Goal: Book appointment/travel/reservation

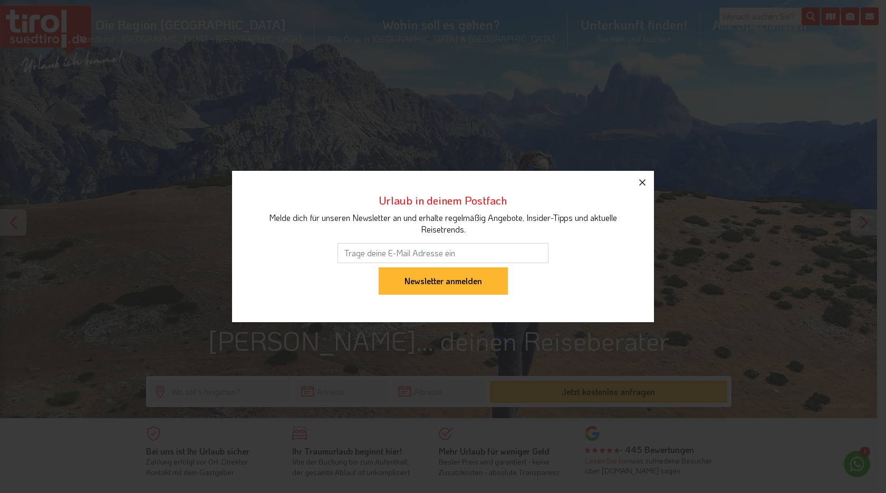
click at [647, 184] on icon "button" at bounding box center [642, 182] width 13 height 13
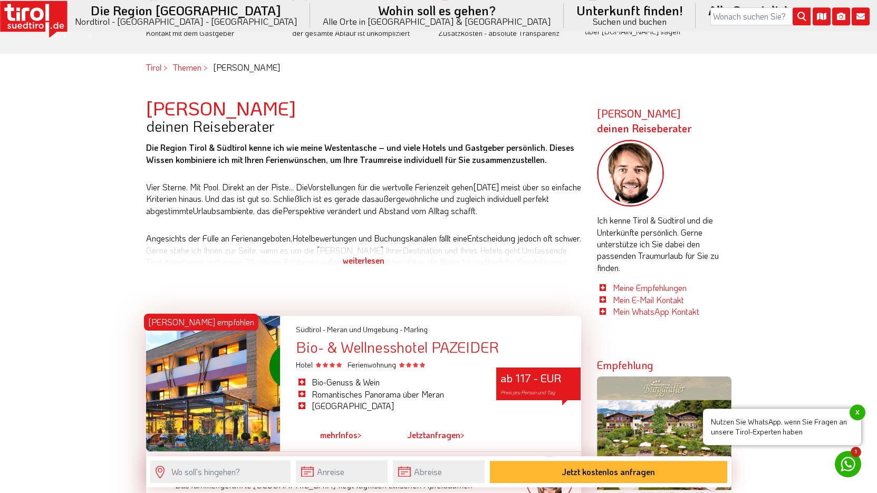
scroll to position [430, 0]
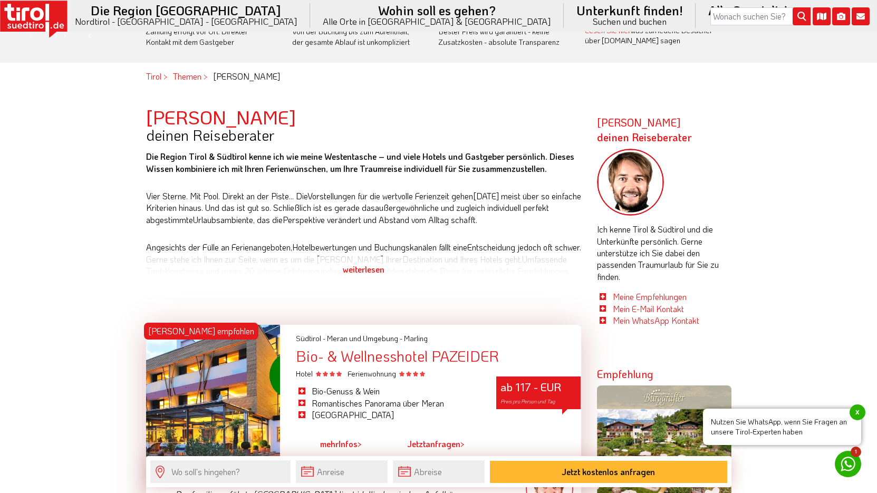
click at [370, 270] on div "weiterlesen" at bounding box center [363, 269] width 435 height 26
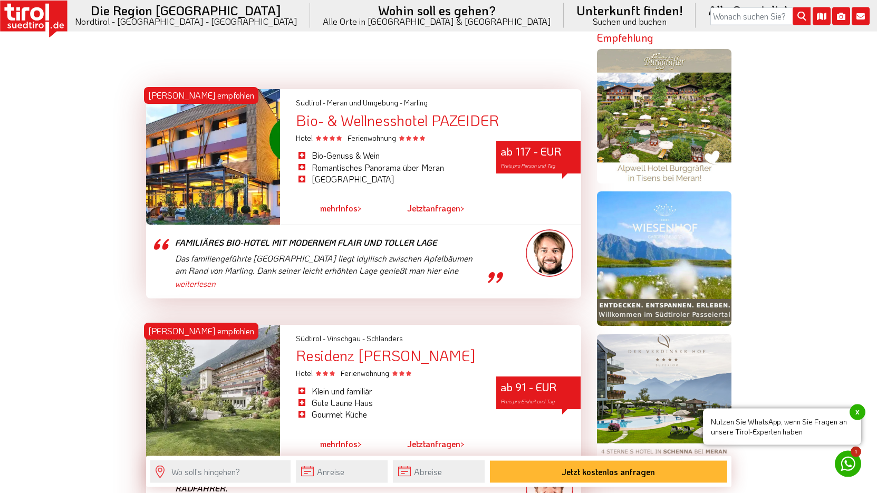
scroll to position [753, 0]
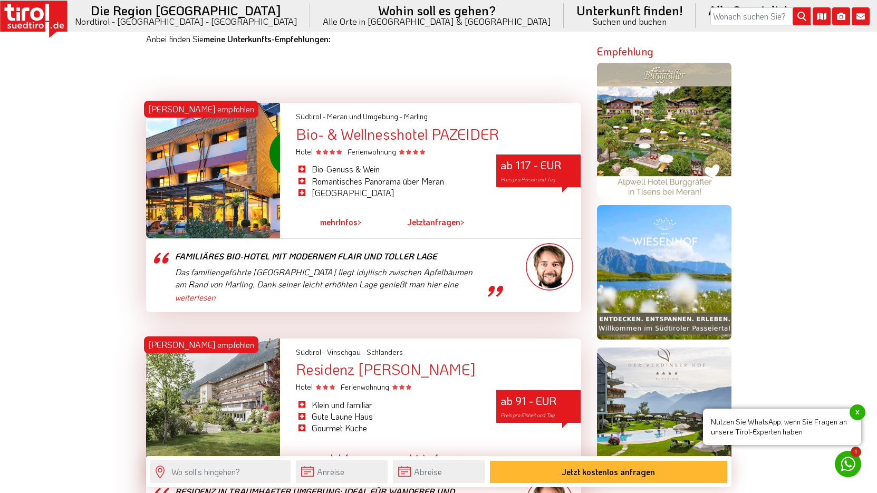
click at [404, 126] on div "Bio- & Wellnesshotel PAZEIDER" at bounding box center [438, 134] width 285 height 16
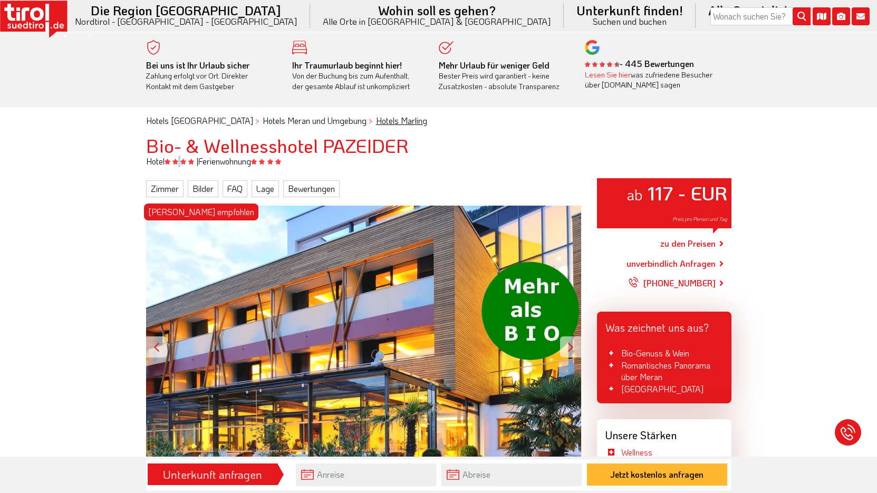
drag, startPoint x: 410, startPoint y: 150, endPoint x: 340, endPoint y: 121, distance: 75.4
click at [183, 156] on h1 "Bio- & Wellnesshotel PAZEIDER" at bounding box center [438, 145] width 585 height 21
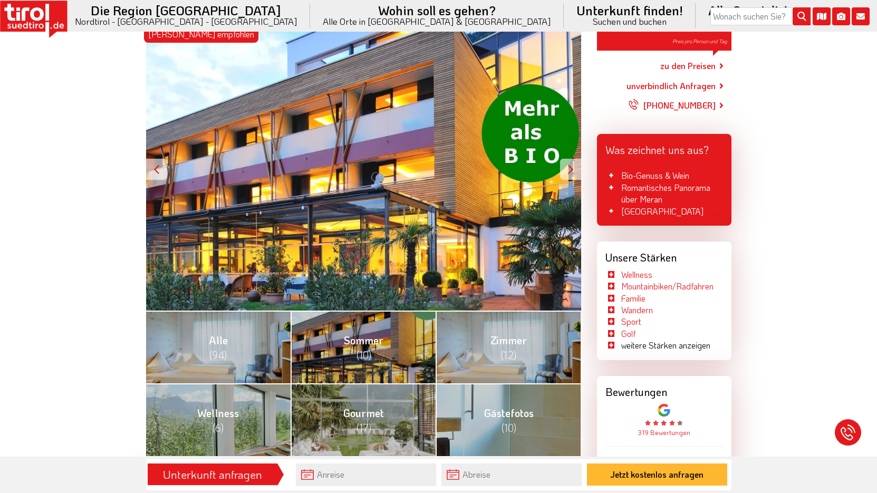
scroll to position [269, 0]
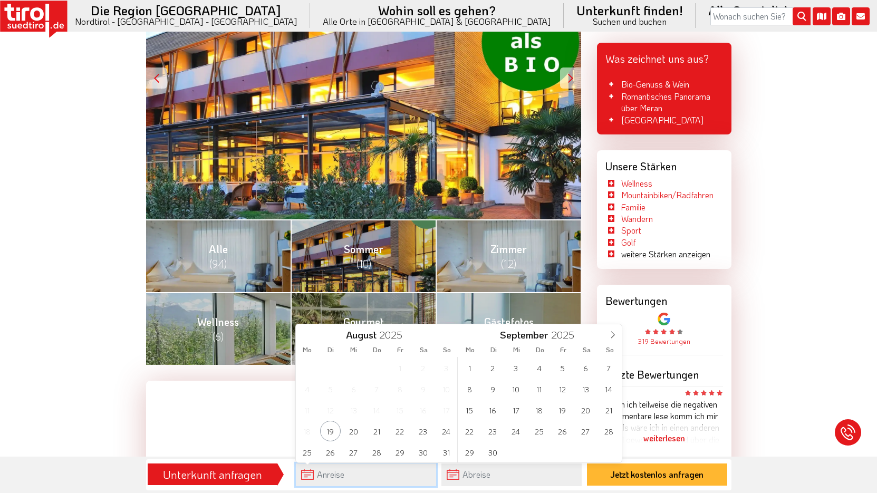
click at [333, 475] on input "text" at bounding box center [366, 475] width 140 height 23
click at [361, 434] on span "20" at bounding box center [353, 431] width 21 height 21
click at [448, 426] on span "24" at bounding box center [446, 431] width 21 height 21
type input "[DATE]"
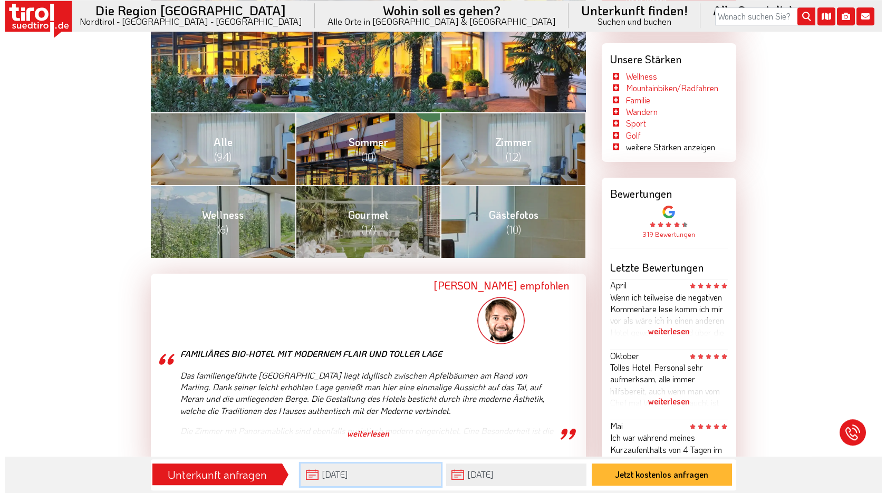
scroll to position [377, 0]
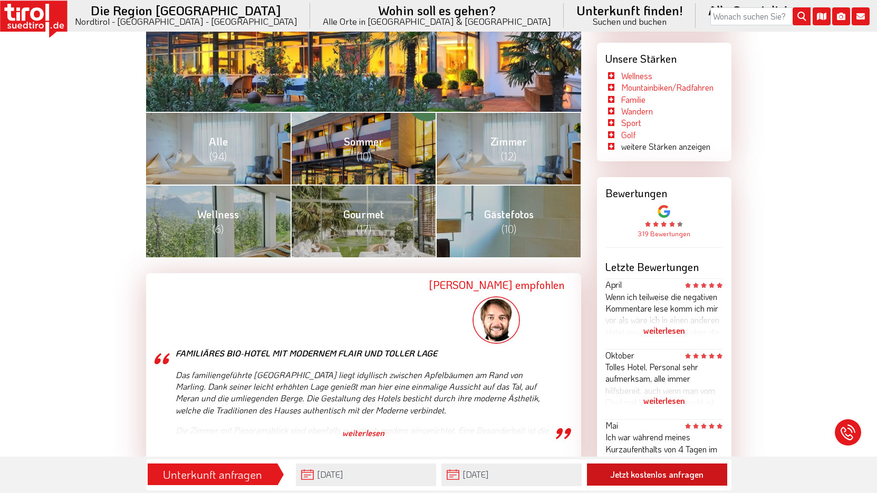
click at [669, 478] on button "Jetzt kostenlos anfragen" at bounding box center [657, 475] width 140 height 22
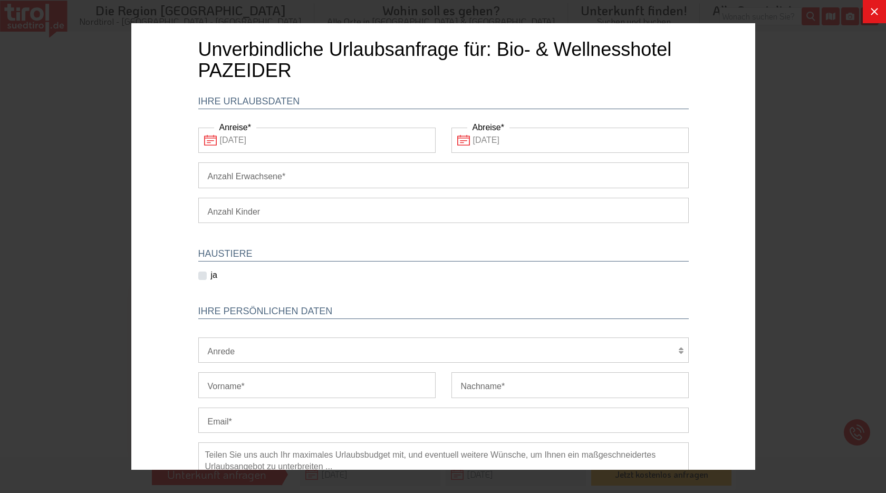
scroll to position [0, 0]
click at [325, 183] on input "Anzahl Erwachsene" at bounding box center [443, 174] width 491 height 25
type input "2"
click at [714, 79] on body "Unverbindliche Urlaubsanfrage für: Bio- & Wellnesshotel PAZEIDER Ihre Urlaubsda…" at bounding box center [443, 262] width 624 height 447
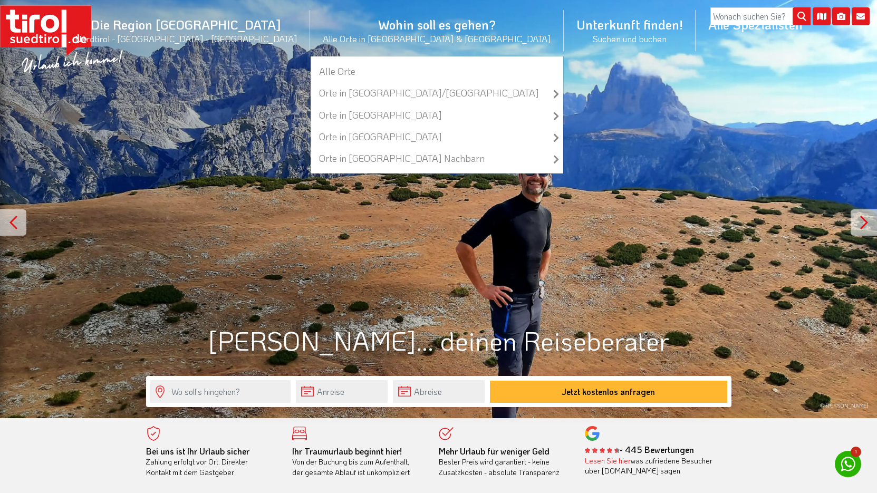
click at [398, 26] on li "Wohin soll es gehen? Alle Orte in Tirol & Südtirol Alle Orte Orte in Tirol/Nord…" at bounding box center [437, 30] width 254 height 51
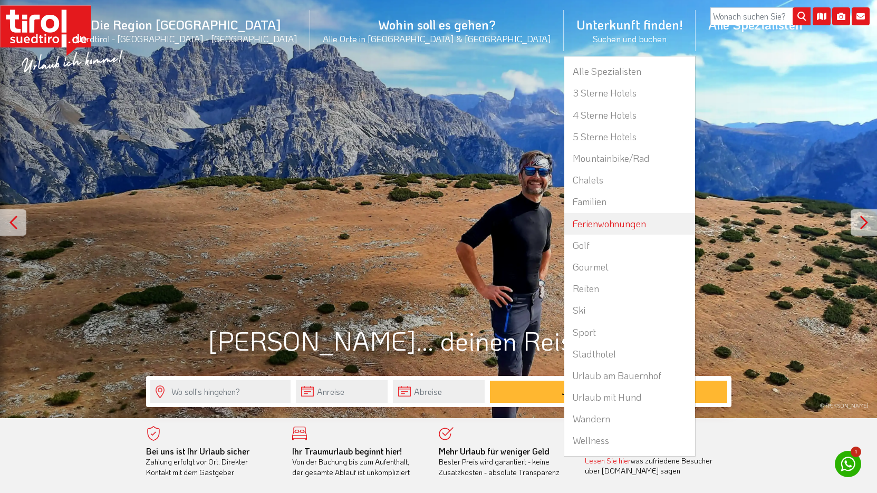
drag, startPoint x: 515, startPoint y: 221, endPoint x: 520, endPoint y: 224, distance: 5.9
click at [564, 222] on link "Ferienwohnungen" at bounding box center [629, 224] width 131 height 22
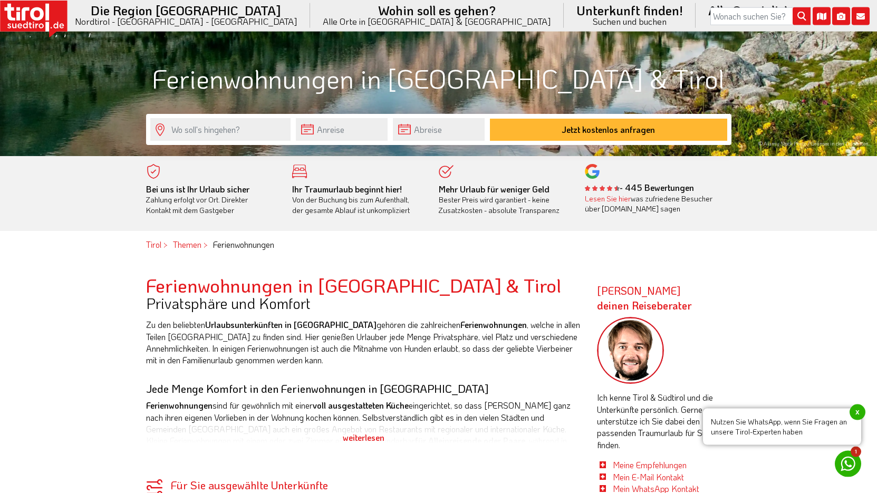
scroll to position [269, 0]
